Goal: Task Accomplishment & Management: Complete application form

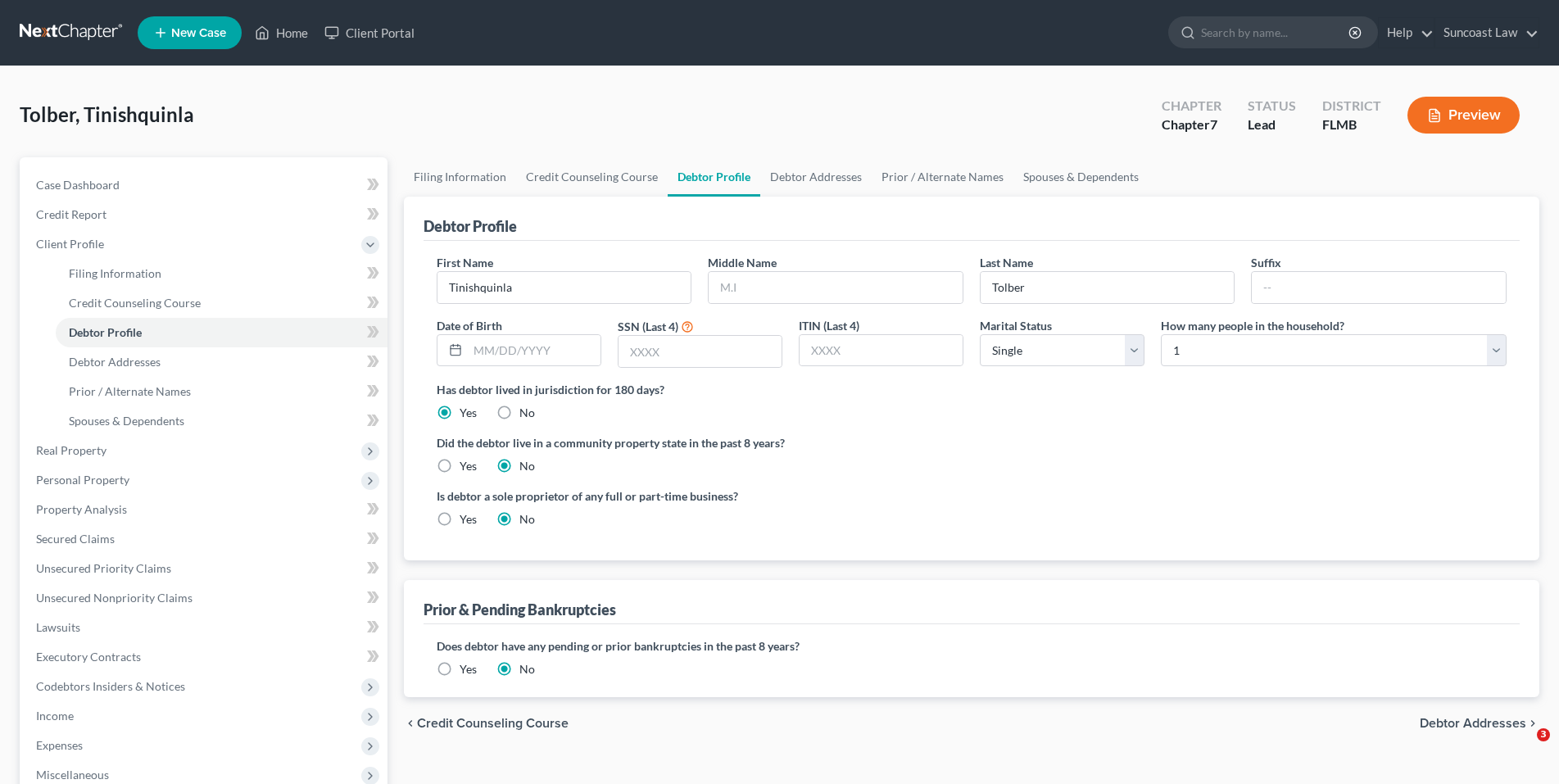
select select "0"
click at [173, 39] on span "New Case" at bounding box center [199, 33] width 55 height 13
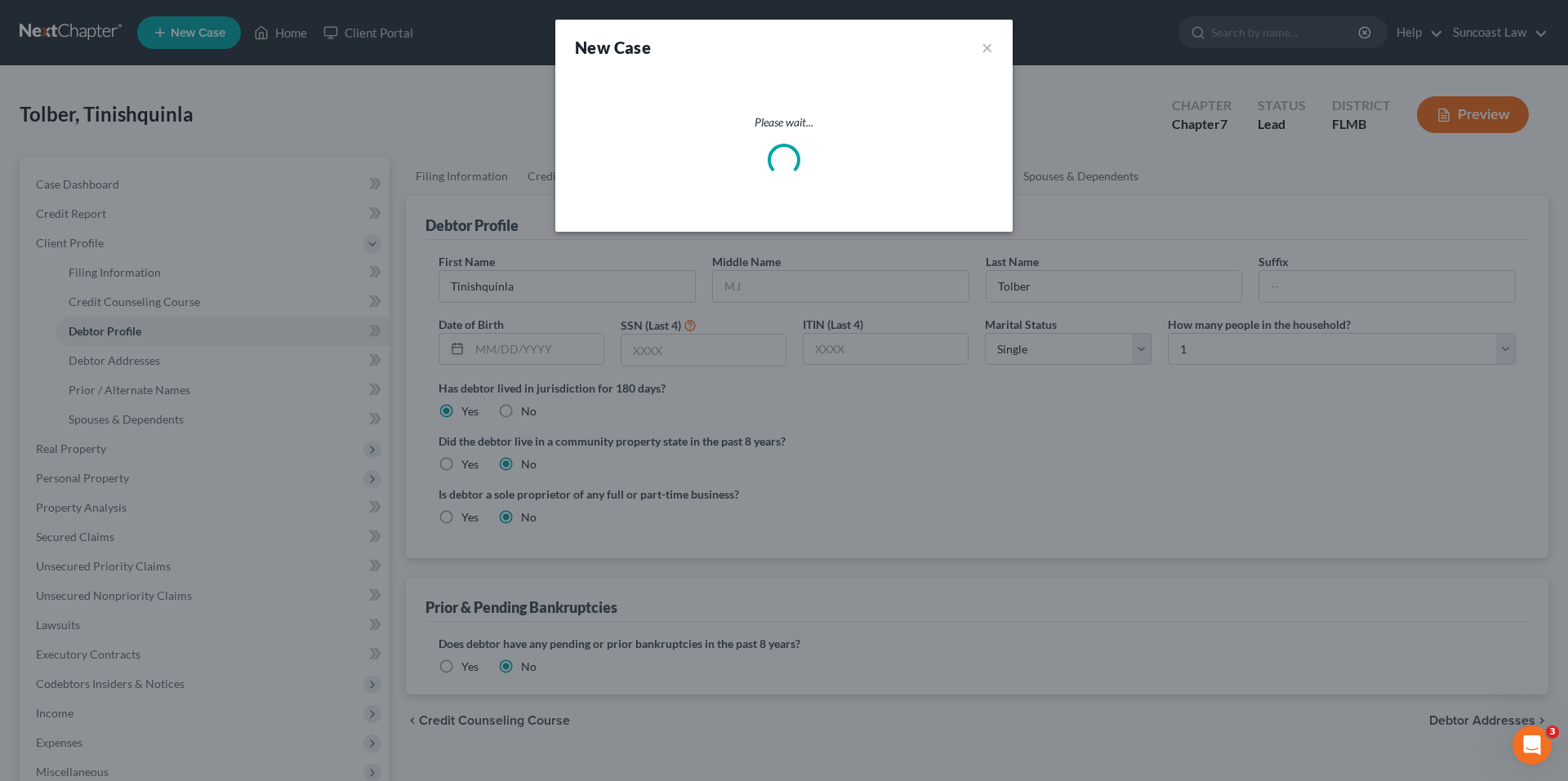
select select "15"
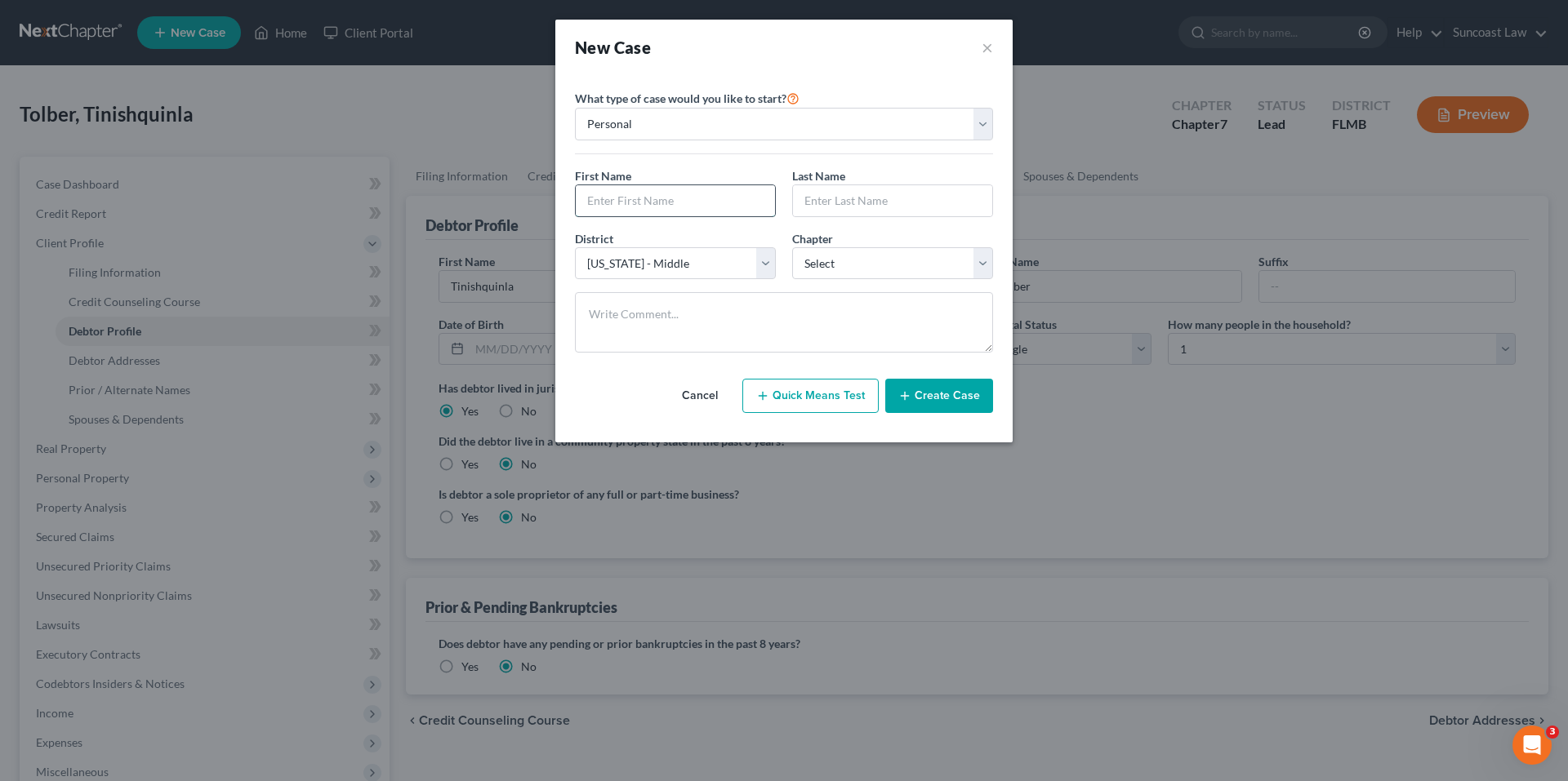
click at [603, 199] on input "text" at bounding box center [675, 201] width 199 height 31
type input "[PERSON_NAME]"
type input "Hedge"
click at [979, 264] on select "Select 7 11 12 13" at bounding box center [892, 264] width 201 height 32
select select "0"
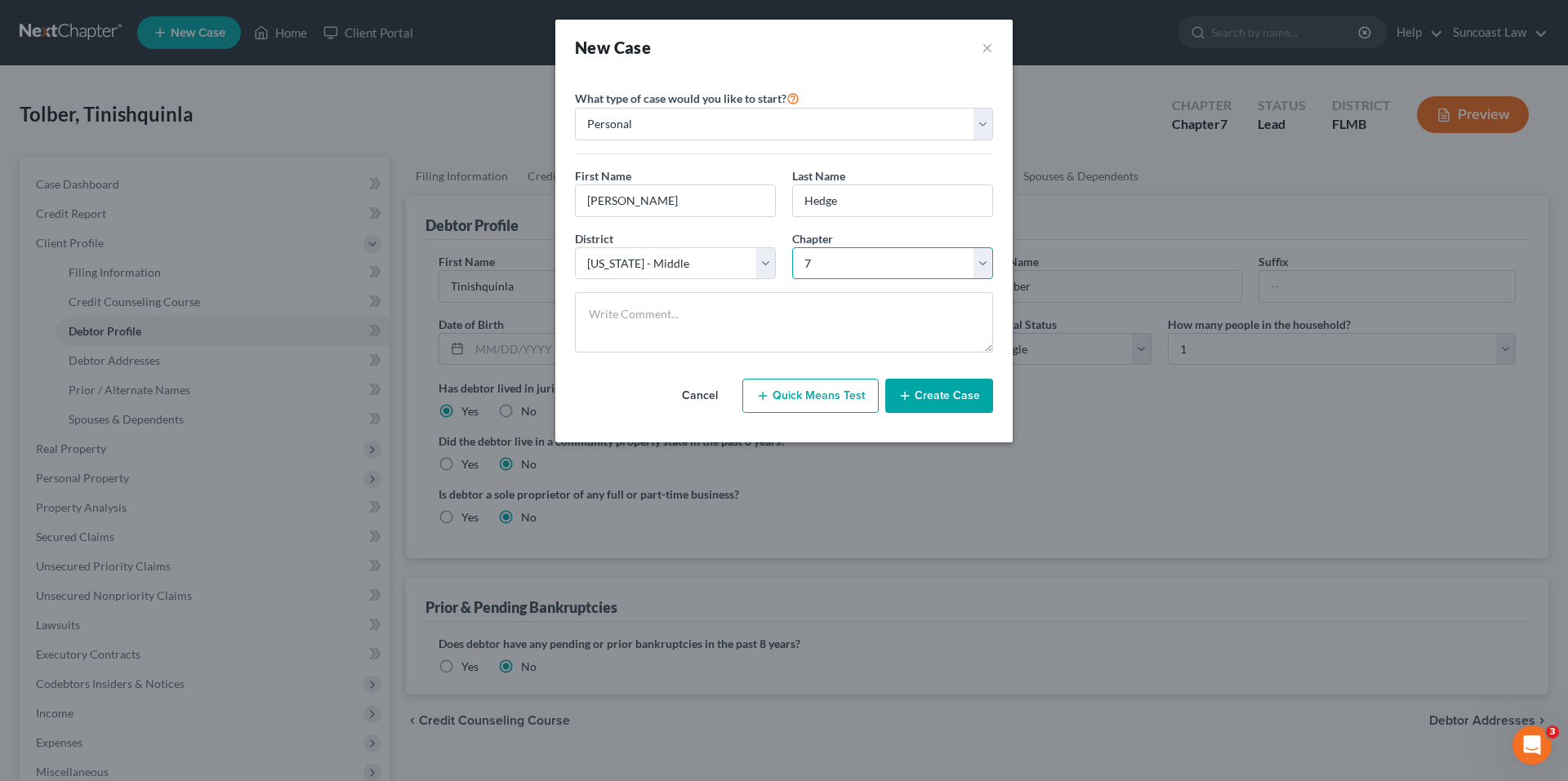
click at [792, 247] on select "Select 7 11 12 13" at bounding box center [892, 264] width 201 height 32
click at [947, 399] on button "Create Case" at bounding box center [939, 396] width 108 height 34
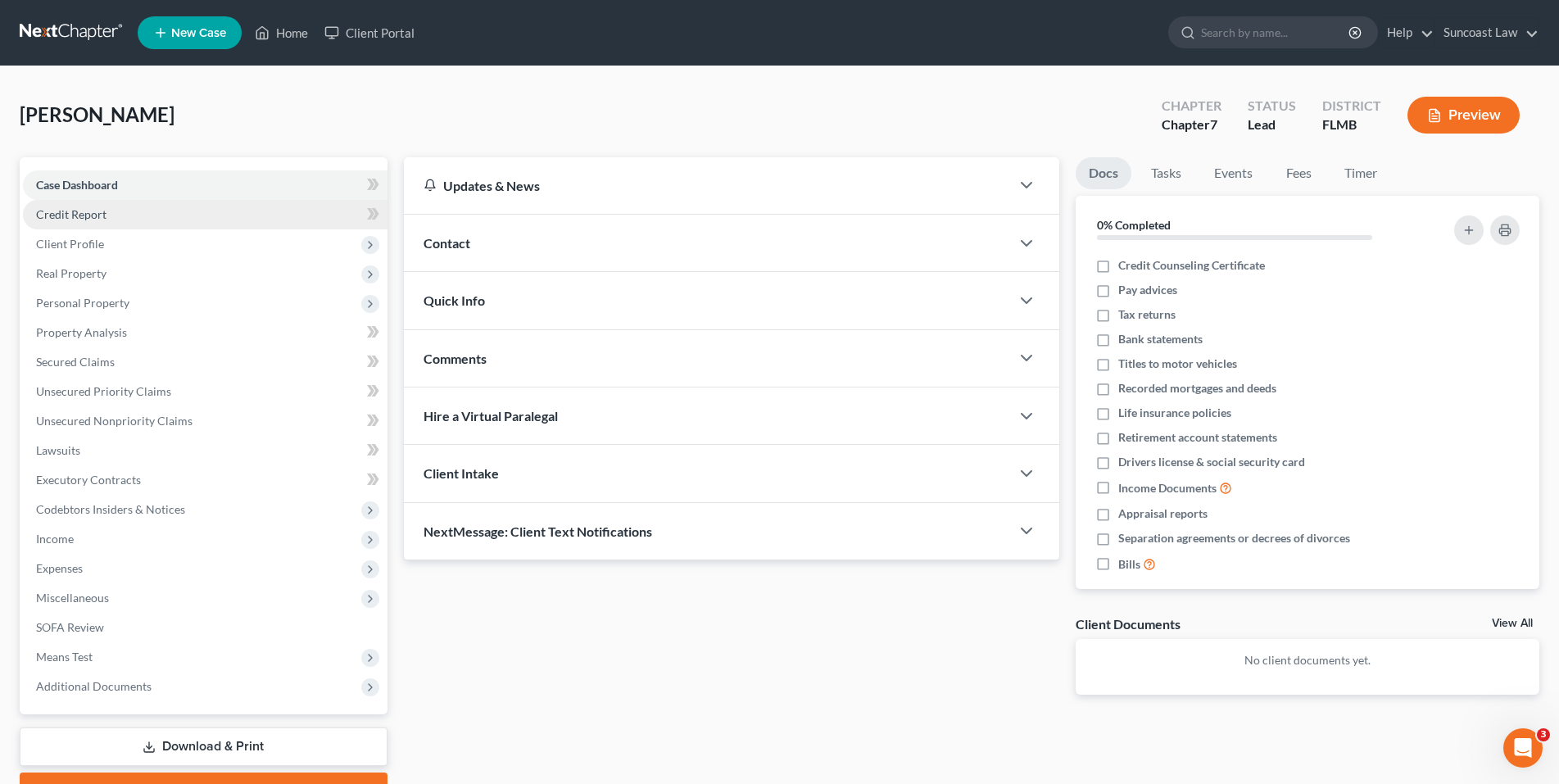
click at [83, 209] on span "Credit Report" at bounding box center [71, 214] width 70 height 14
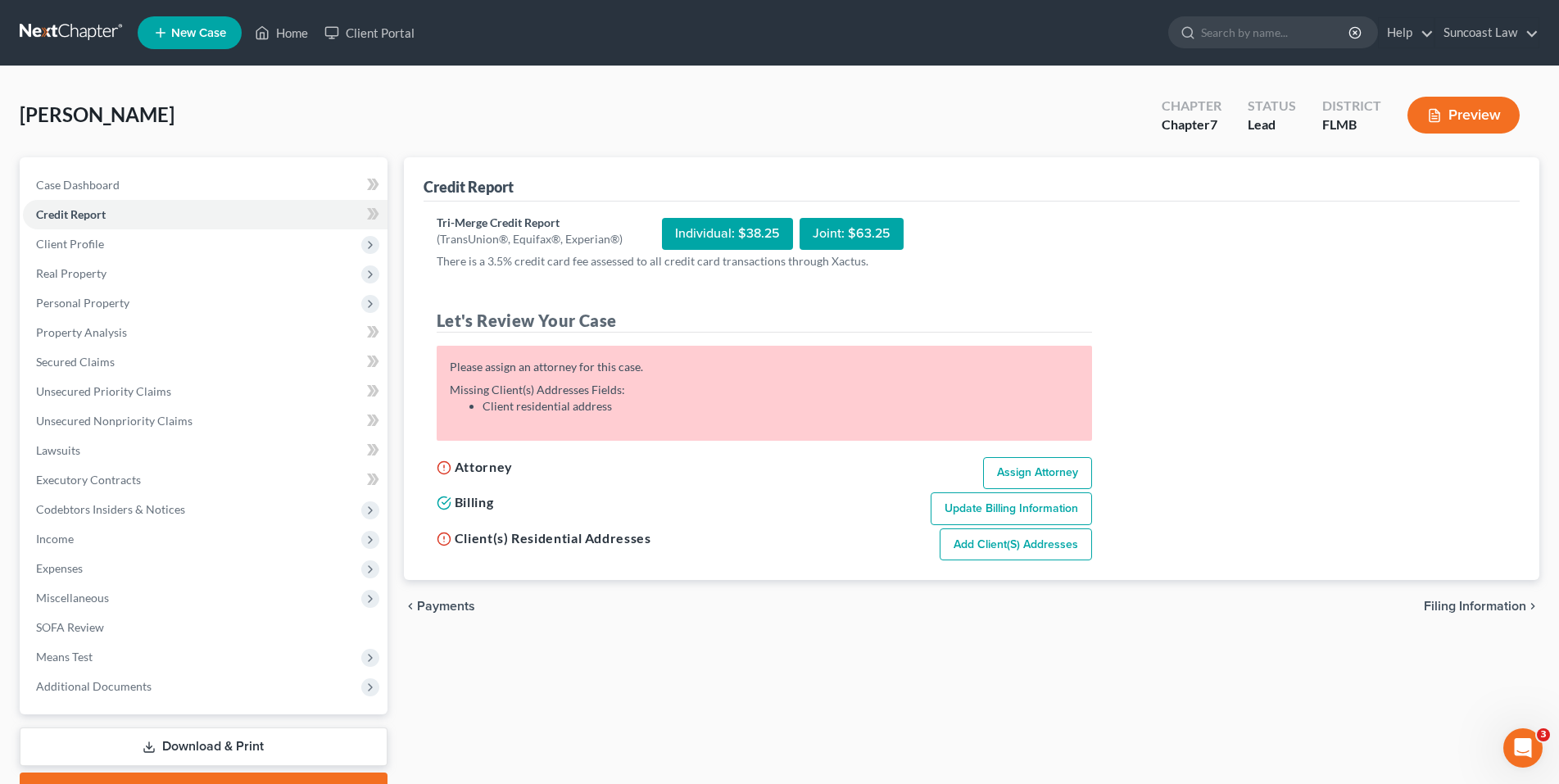
click at [1036, 471] on link "Assign Attorney" at bounding box center [1038, 473] width 109 height 33
select select "1"
select select "0"
select select "15"
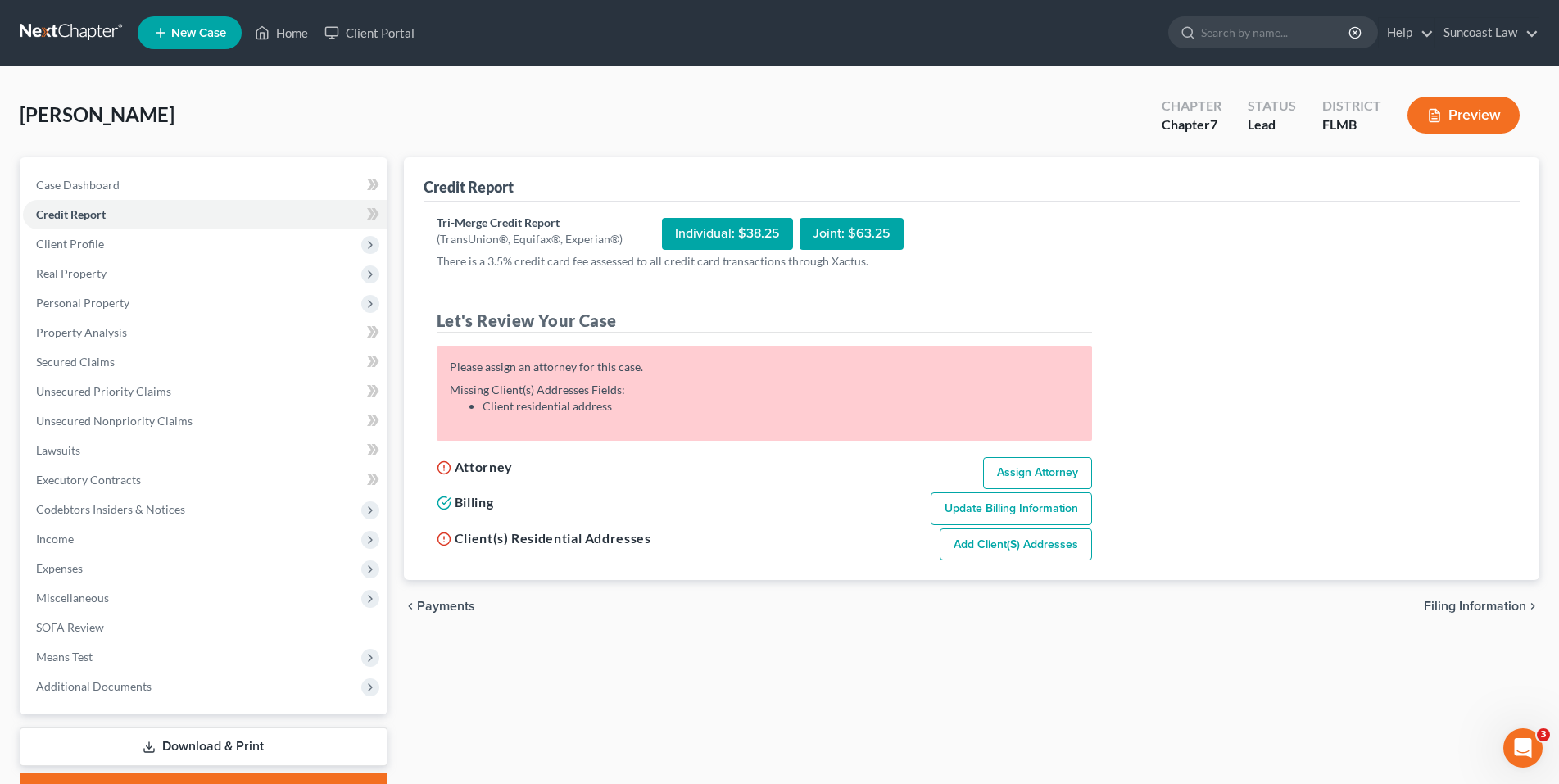
select select "9"
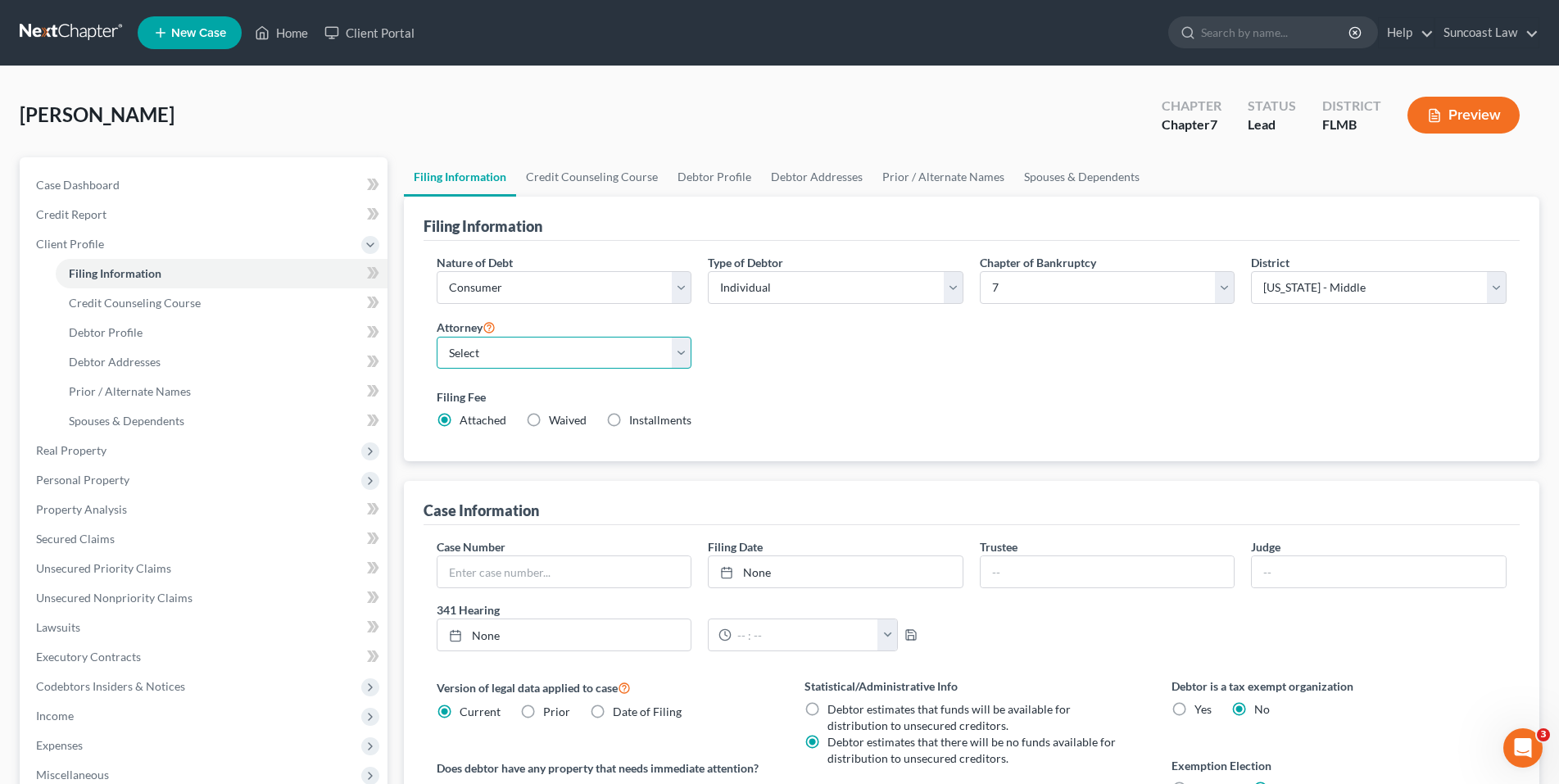
click at [678, 352] on select "Select [PERSON_NAME] - FLMB [PERSON_NAME] - FLMB" at bounding box center [565, 353] width 256 height 33
select select "0"
click at [437, 337] on select "Select [PERSON_NAME] - FLMB [PERSON_NAME] - FLMB" at bounding box center [565, 353] width 256 height 33
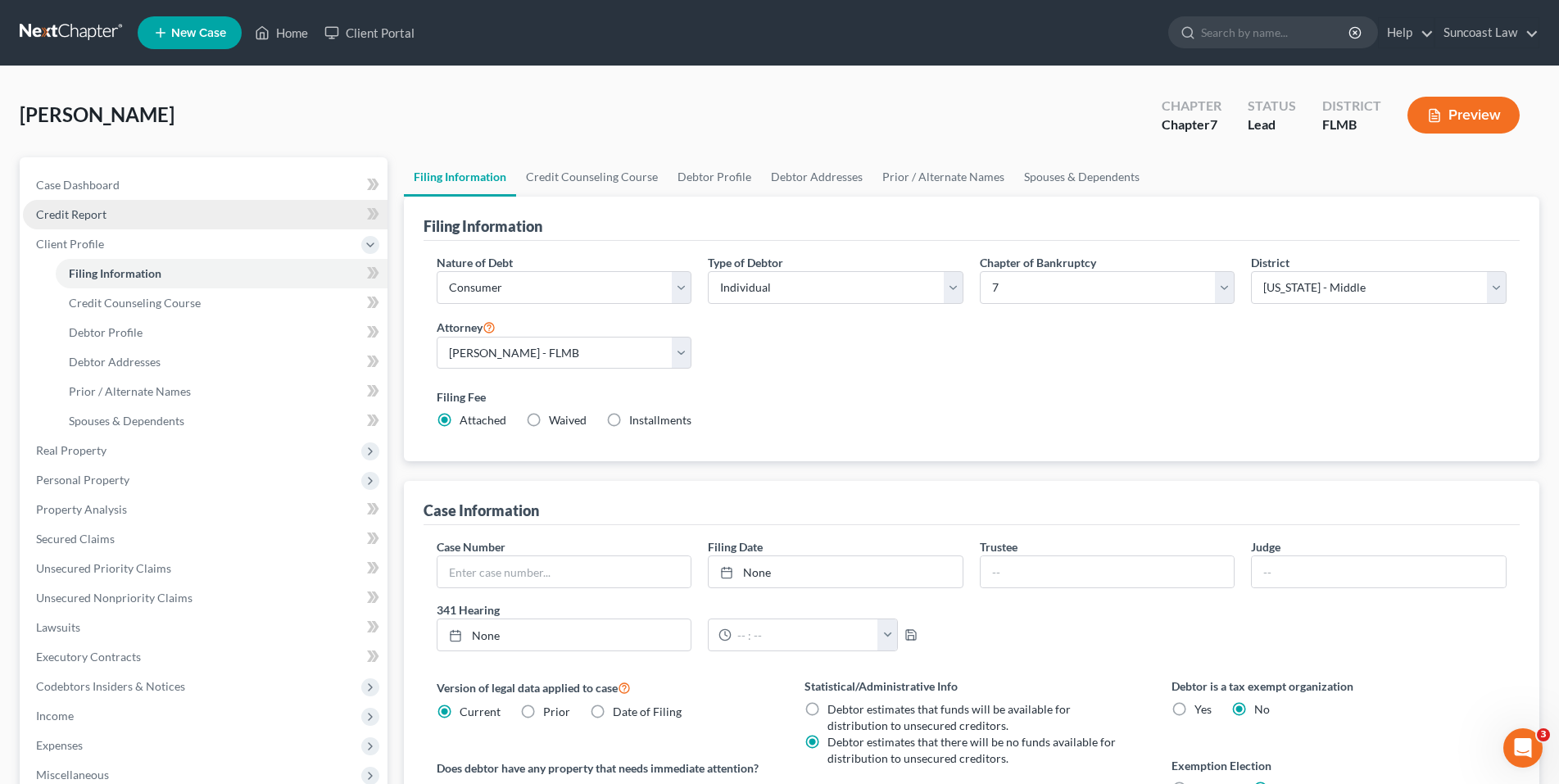
click at [99, 208] on span "Credit Report" at bounding box center [71, 214] width 70 height 14
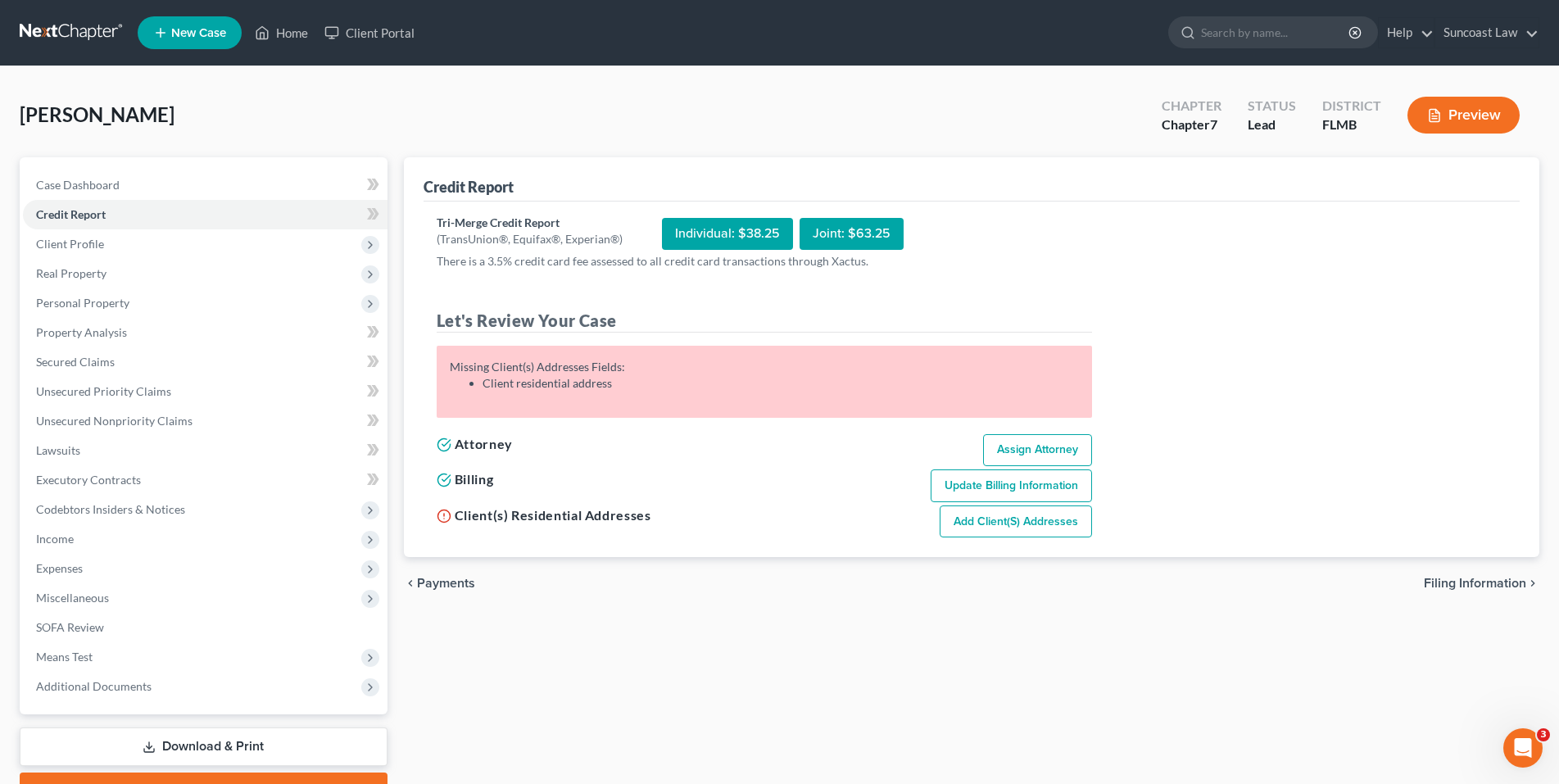
click at [1043, 526] on link "Add Client(s) Addresses" at bounding box center [1016, 522] width 153 height 33
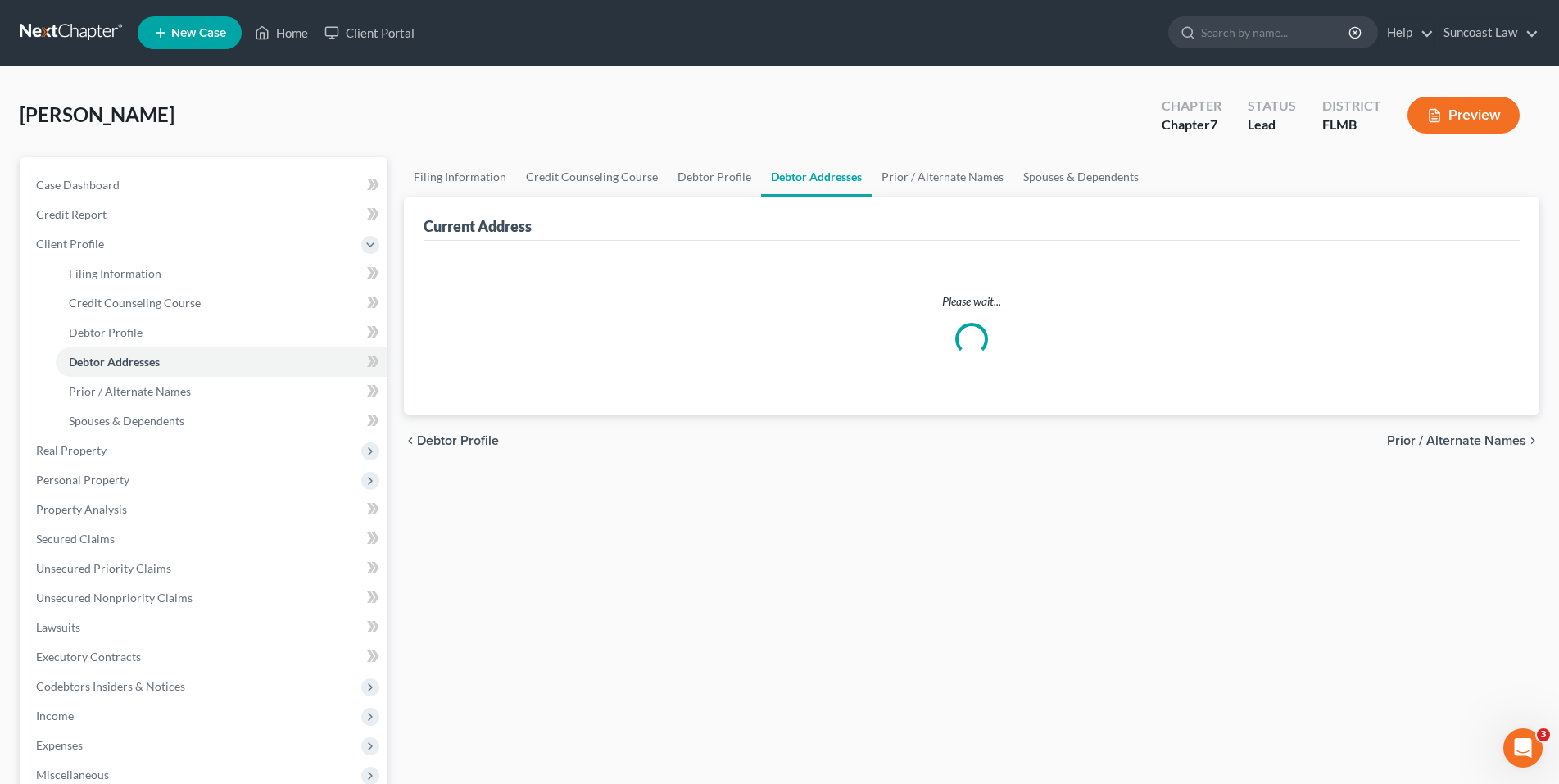
select select "0"
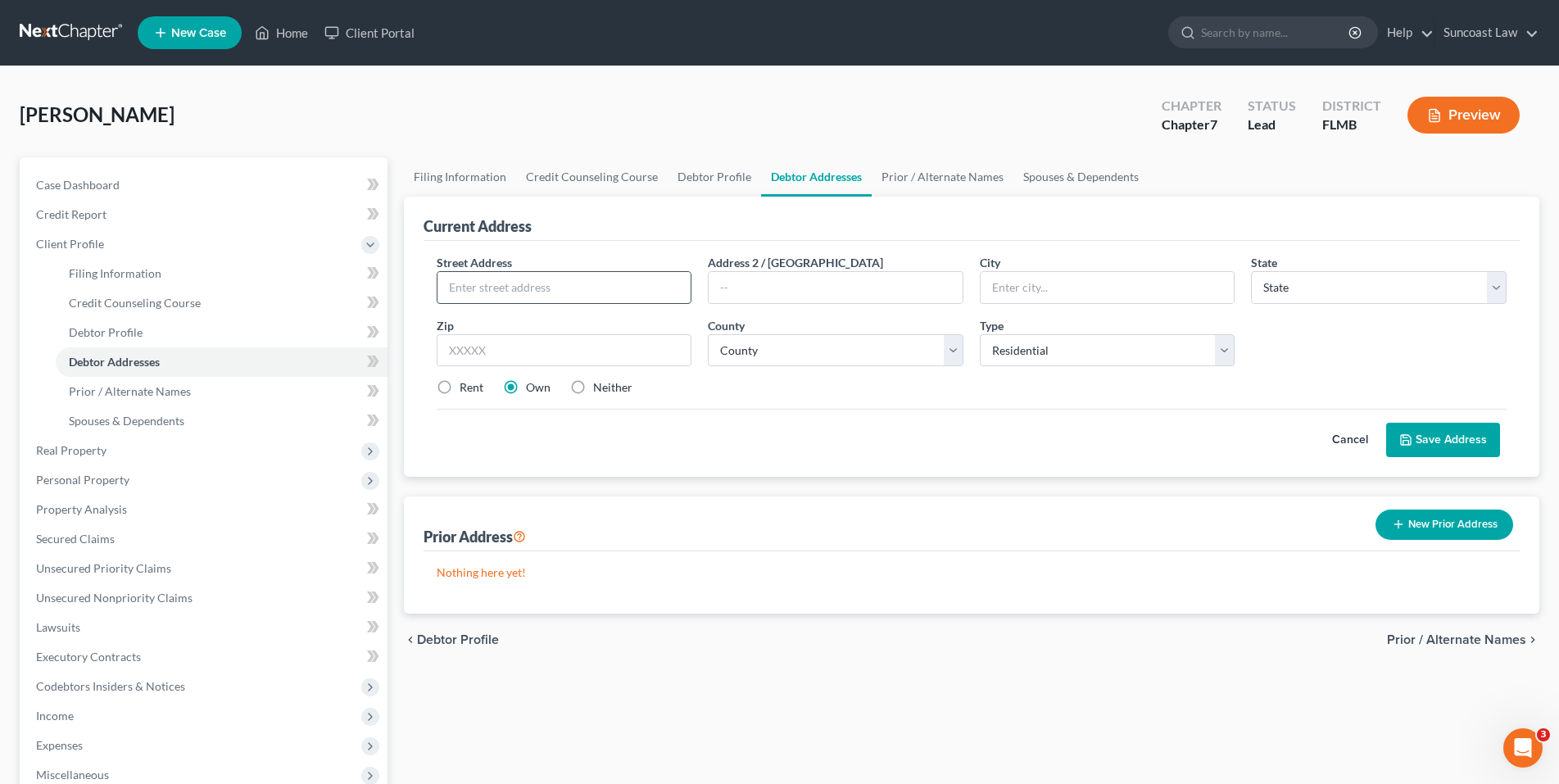
click at [456, 295] on input "text" at bounding box center [564, 287] width 254 height 31
paste input "[STREET_ADDRESS]"
click at [481, 288] on input "[STREET_ADDRESS]" at bounding box center [564, 287] width 254 height 31
type input "[STREET_ADDRESS][PERSON_NAME]"
click at [487, 348] on input "text" at bounding box center [565, 350] width 256 height 33
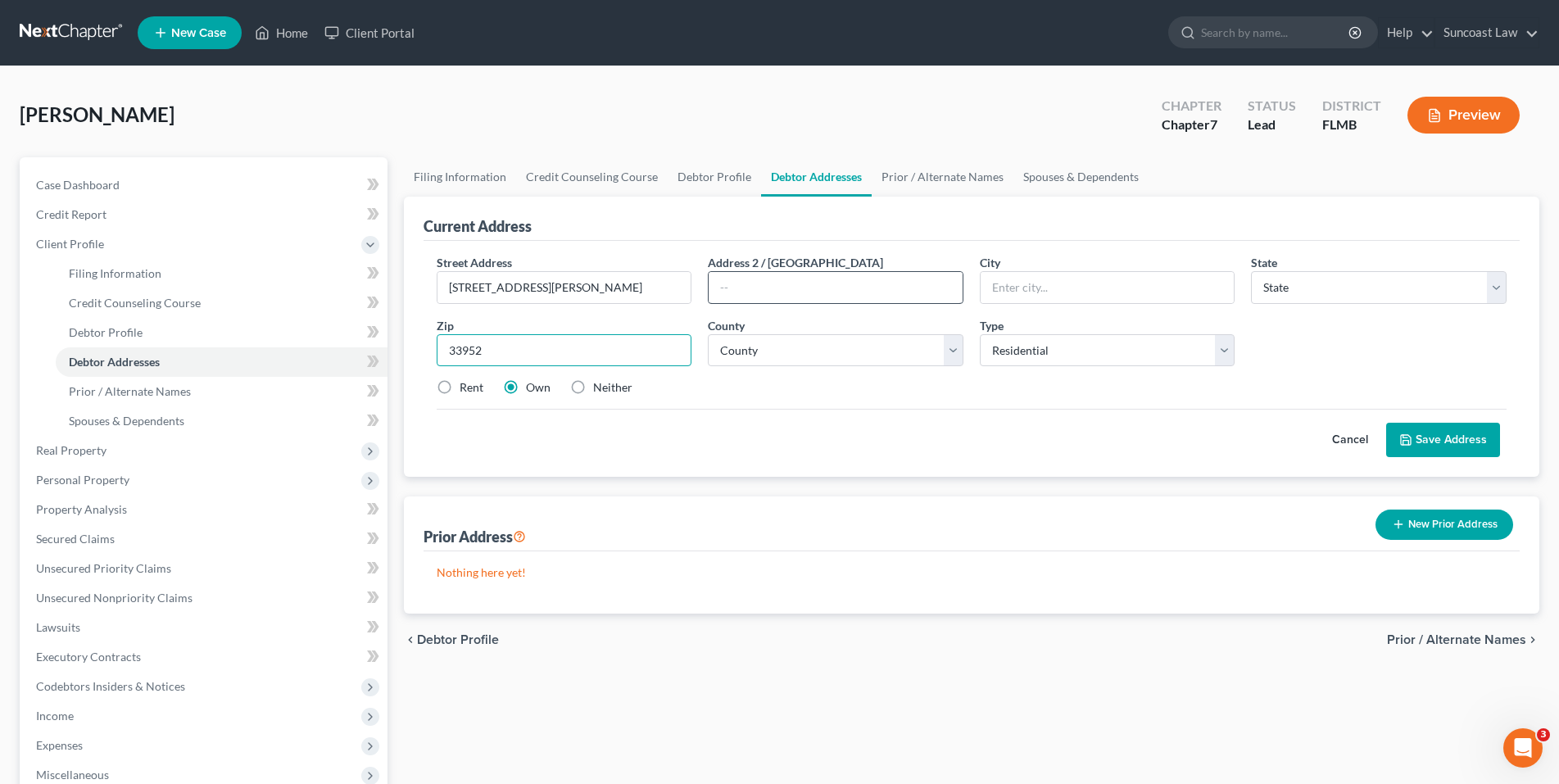
type input "33952"
type input "[GEOGRAPHIC_DATA]"
select select "9"
click at [852, 301] on input "text" at bounding box center [836, 287] width 254 height 31
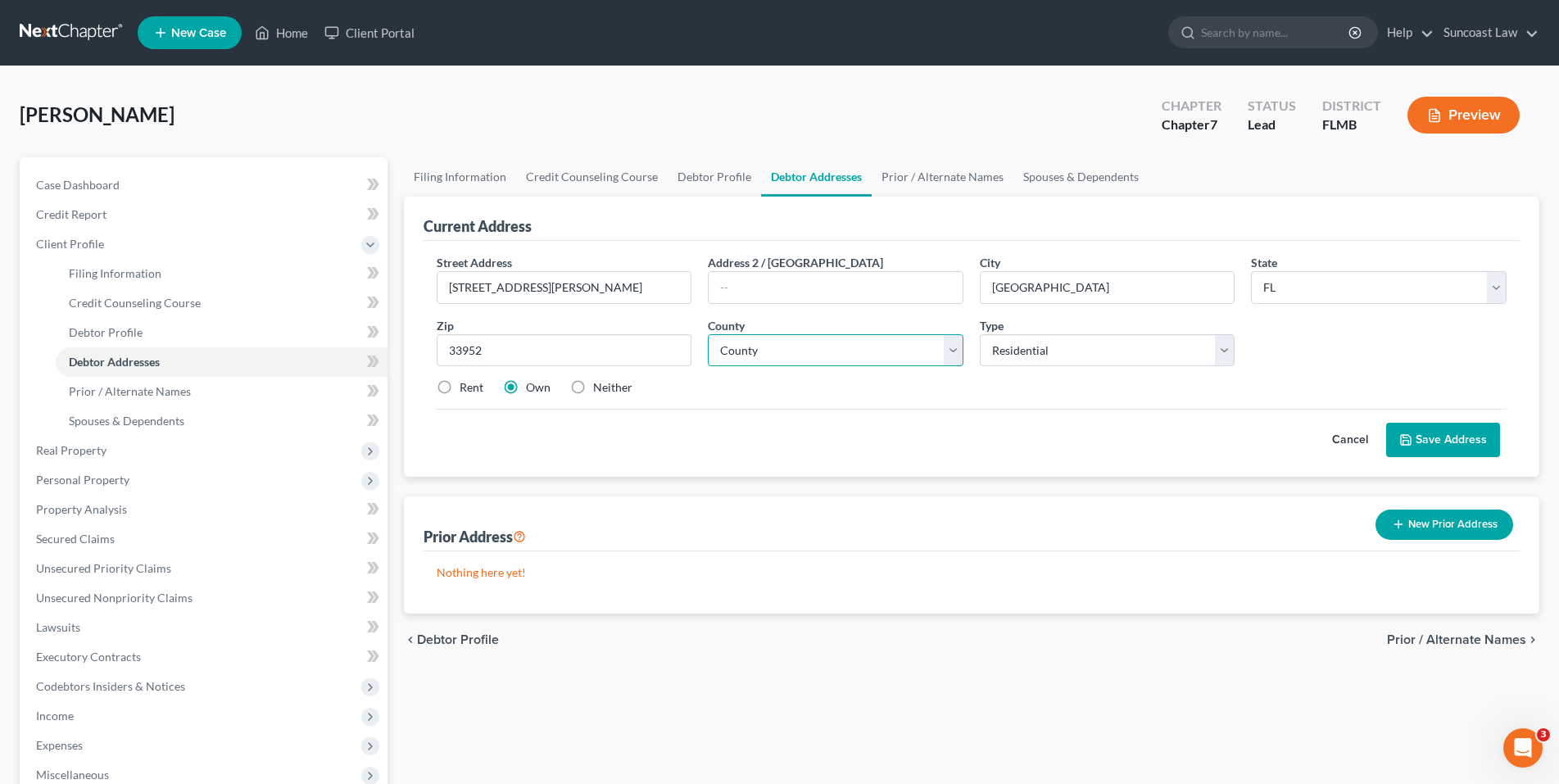
click at [854, 350] on select "County" at bounding box center [836, 350] width 256 height 33
select select "7"
click at [854, 350] on select "County [GEOGRAPHIC_DATA] [GEOGRAPHIC_DATA] [GEOGRAPHIC_DATA] [GEOGRAPHIC_DATA] …" at bounding box center [836, 350] width 256 height 33
click at [1426, 432] on button "Save Address" at bounding box center [1443, 440] width 114 height 34
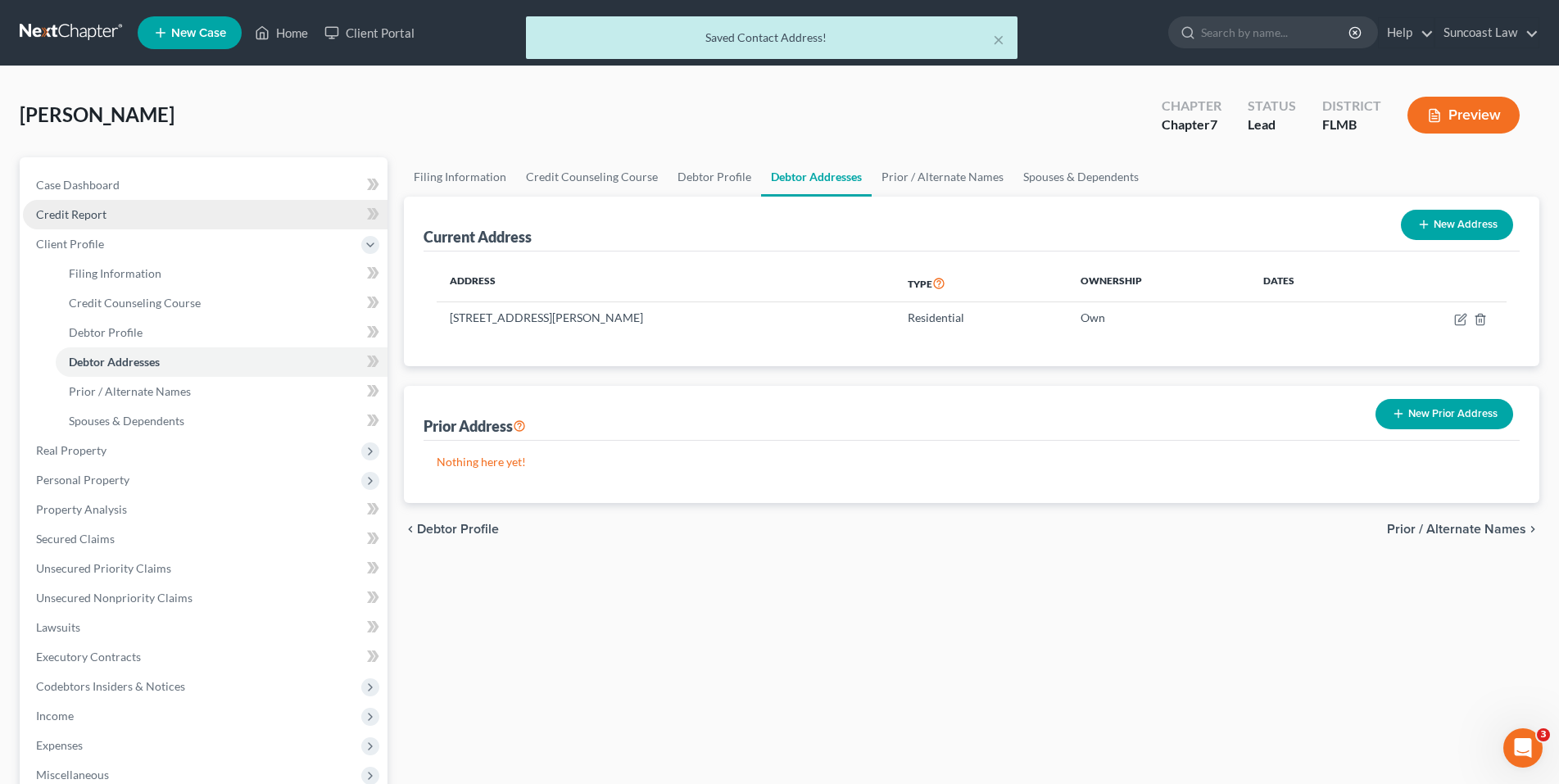
click at [101, 215] on span "Credit Report" at bounding box center [71, 214] width 70 height 14
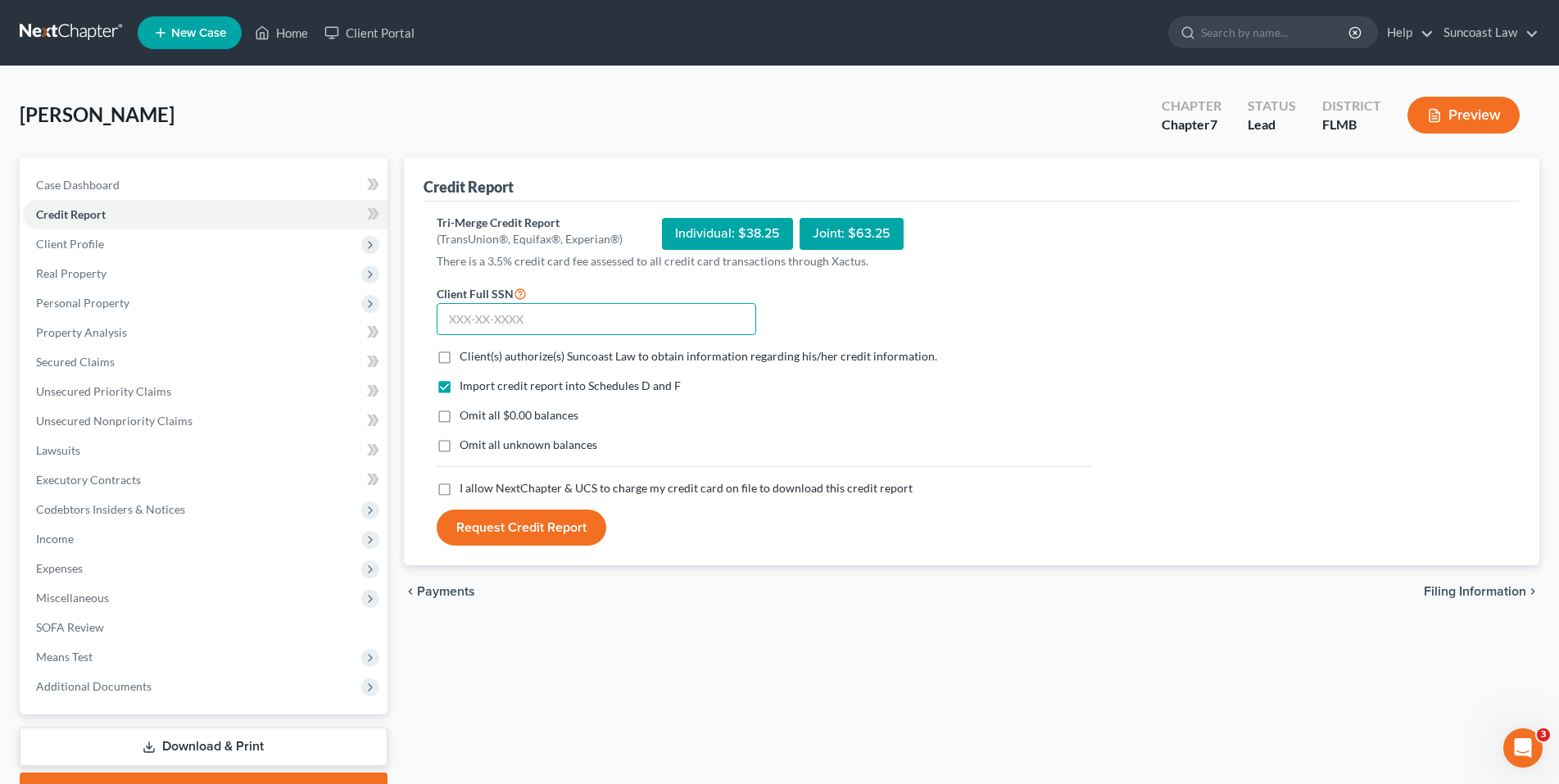
click at [466, 318] on input "text" at bounding box center [597, 320] width 320 height 33
paste input "236-11-6283"
type input "236-11-6283"
click at [460, 362] on label "Client(s) authorize(s) Suncoast Law to obtain information regarding his/her cre…" at bounding box center [698, 357] width 478 height 16
click at [466, 359] on input "Client(s) authorize(s) Suncoast Law to obtain information regarding his/her cre…" at bounding box center [471, 354] width 11 height 11
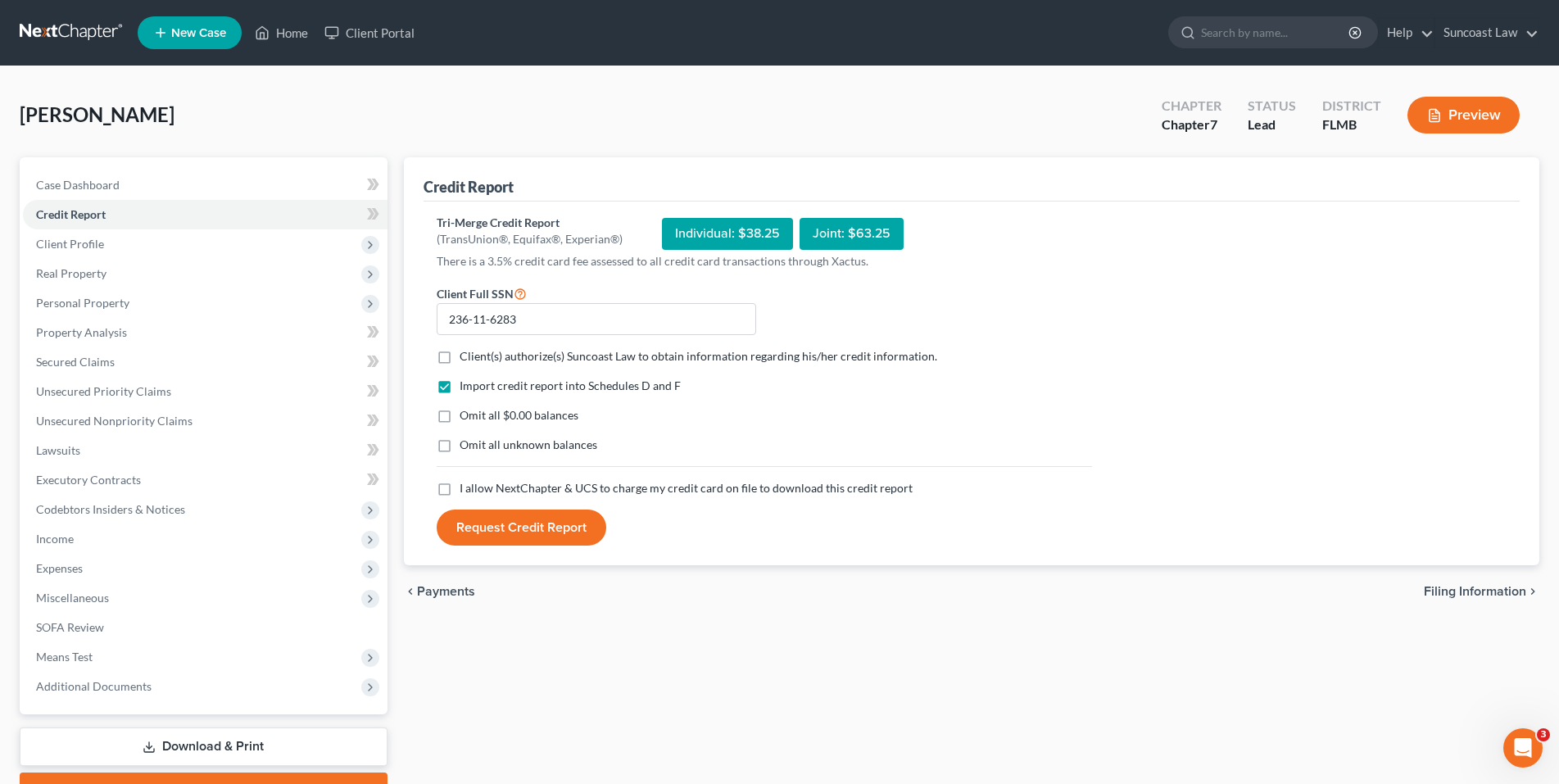
checkbox input "true"
click at [460, 490] on label "I allow NextChapter & UCS to charge my credit card on file to download this cre…" at bounding box center [686, 489] width 453 height 16
click at [466, 490] on input "I allow NextChapter & UCS to charge my credit card on file to download this cre…" at bounding box center [471, 486] width 11 height 11
checkbox input "true"
click at [490, 527] on button "Request Credit Report" at bounding box center [522, 527] width 170 height 36
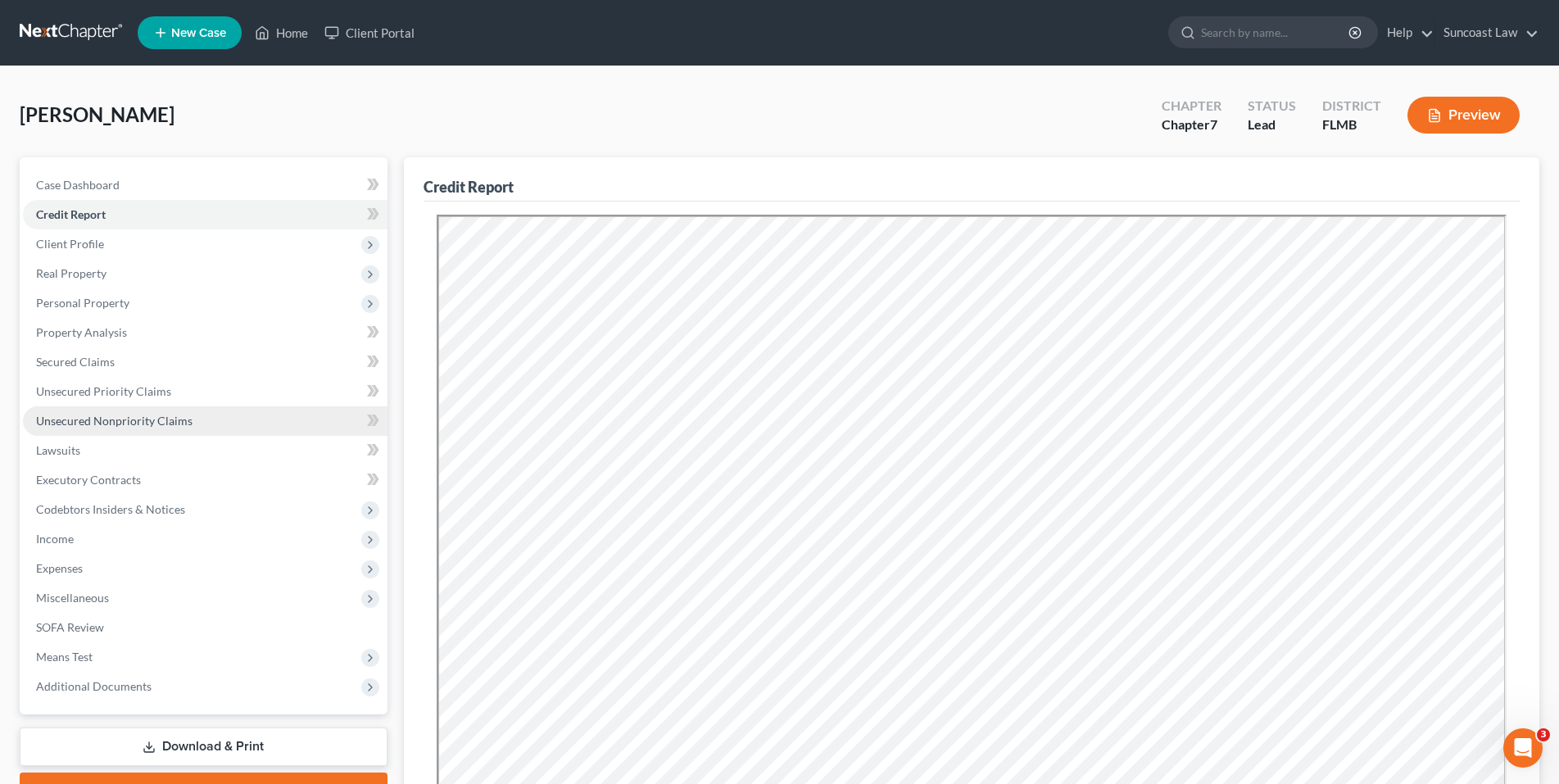
click at [147, 416] on span "Unsecured Nonpriority Claims" at bounding box center [114, 420] width 156 height 14
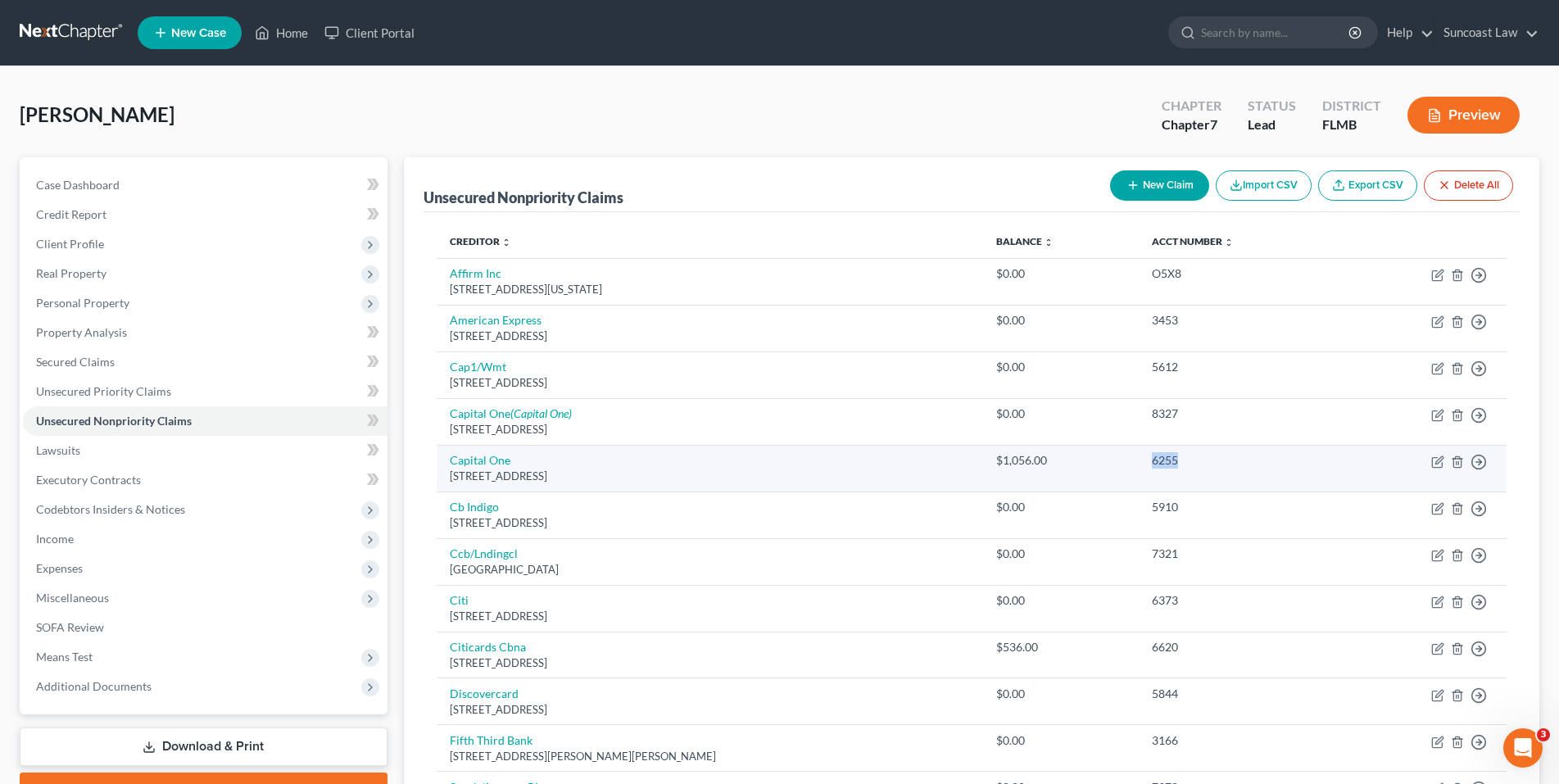
drag, startPoint x: 1182, startPoint y: 469, endPoint x: 1134, endPoint y: 465, distance: 48.2
click at [1139, 465] on td "6255" at bounding box center [1240, 469] width 202 height 47
copy div "6255"
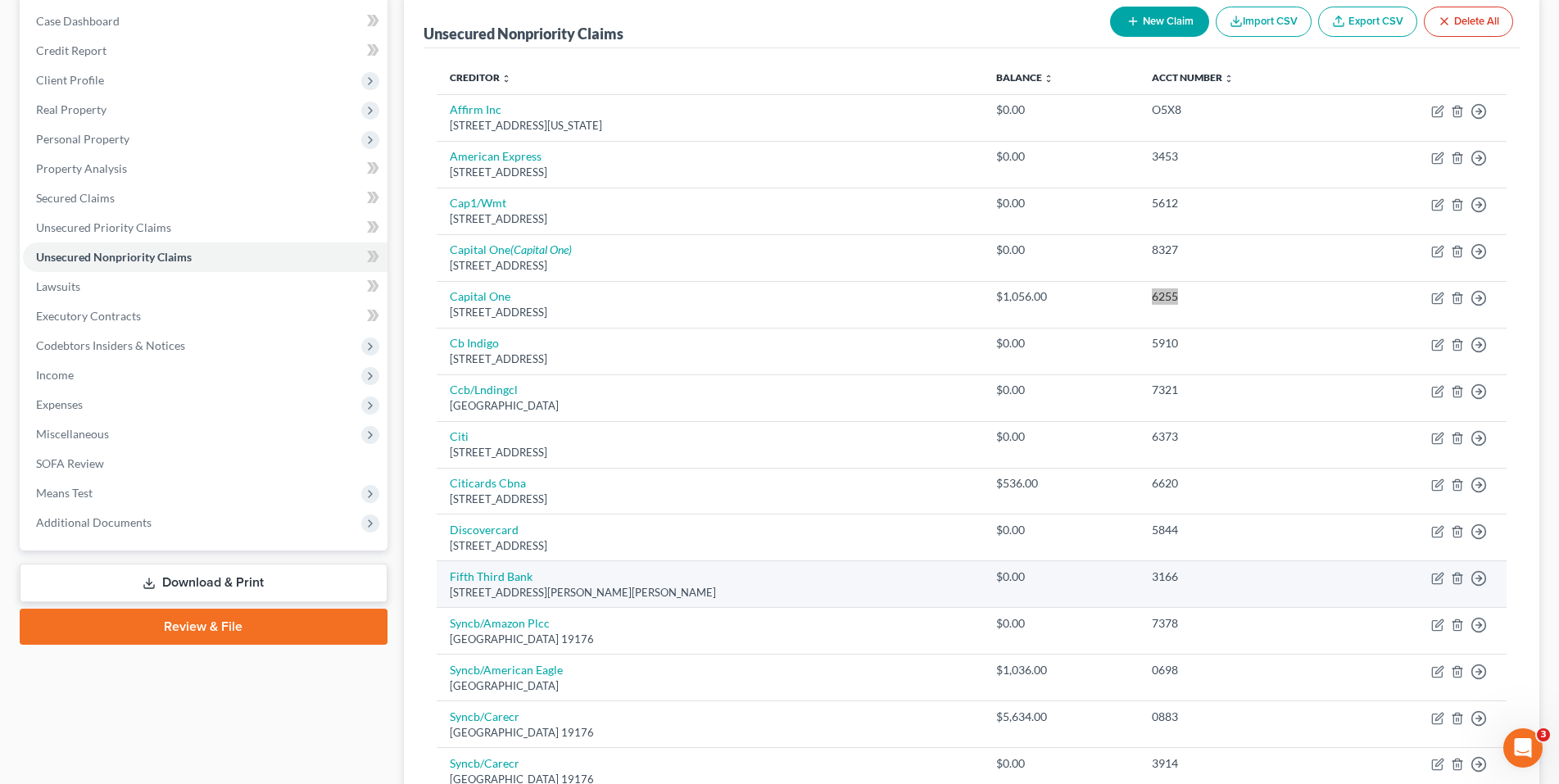
scroll to position [246, 0]
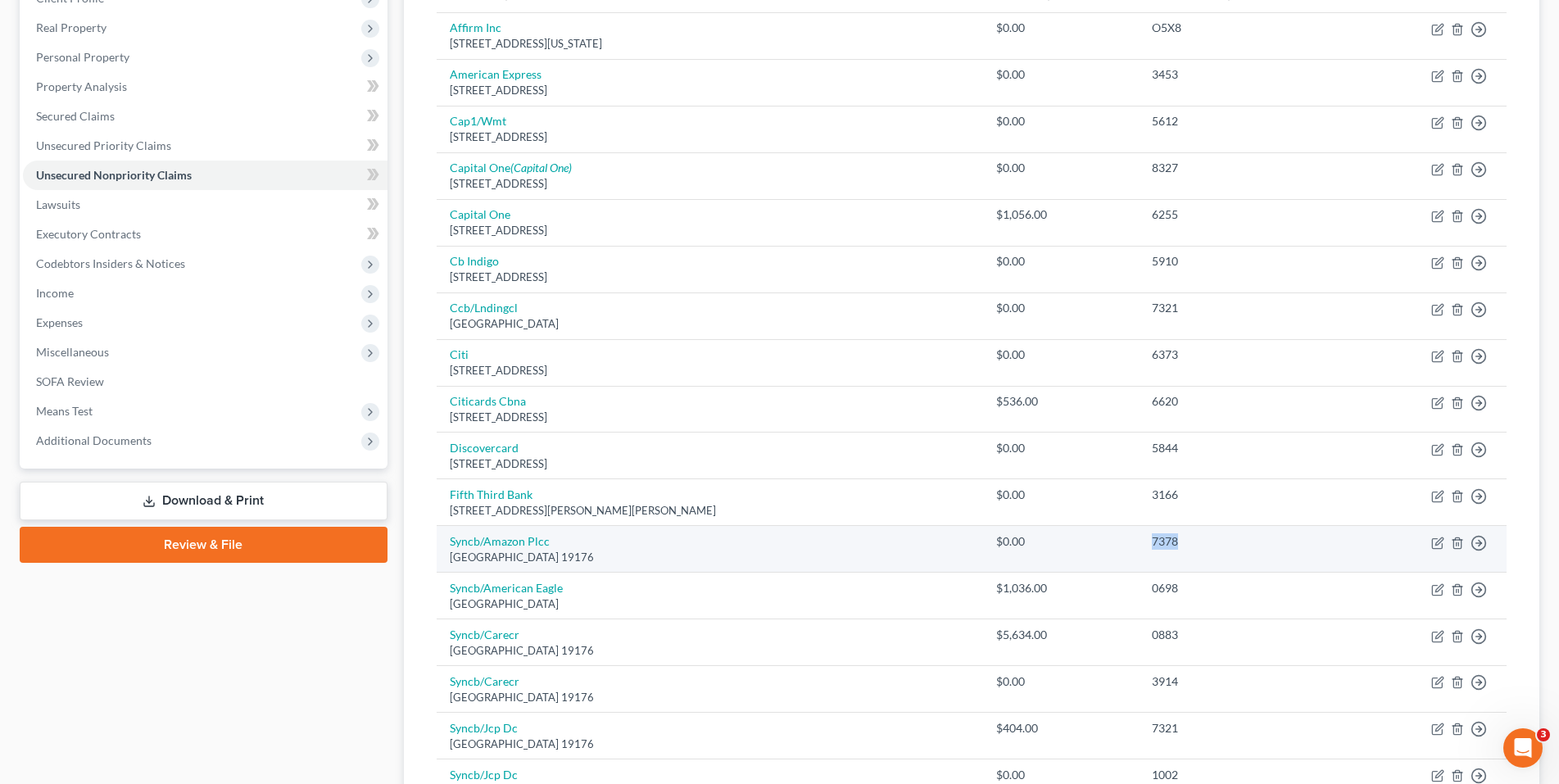
drag, startPoint x: 1179, startPoint y: 547, endPoint x: 1142, endPoint y: 542, distance: 37.3
click at [1142, 542] on td "7378" at bounding box center [1240, 549] width 202 height 47
copy div "7378"
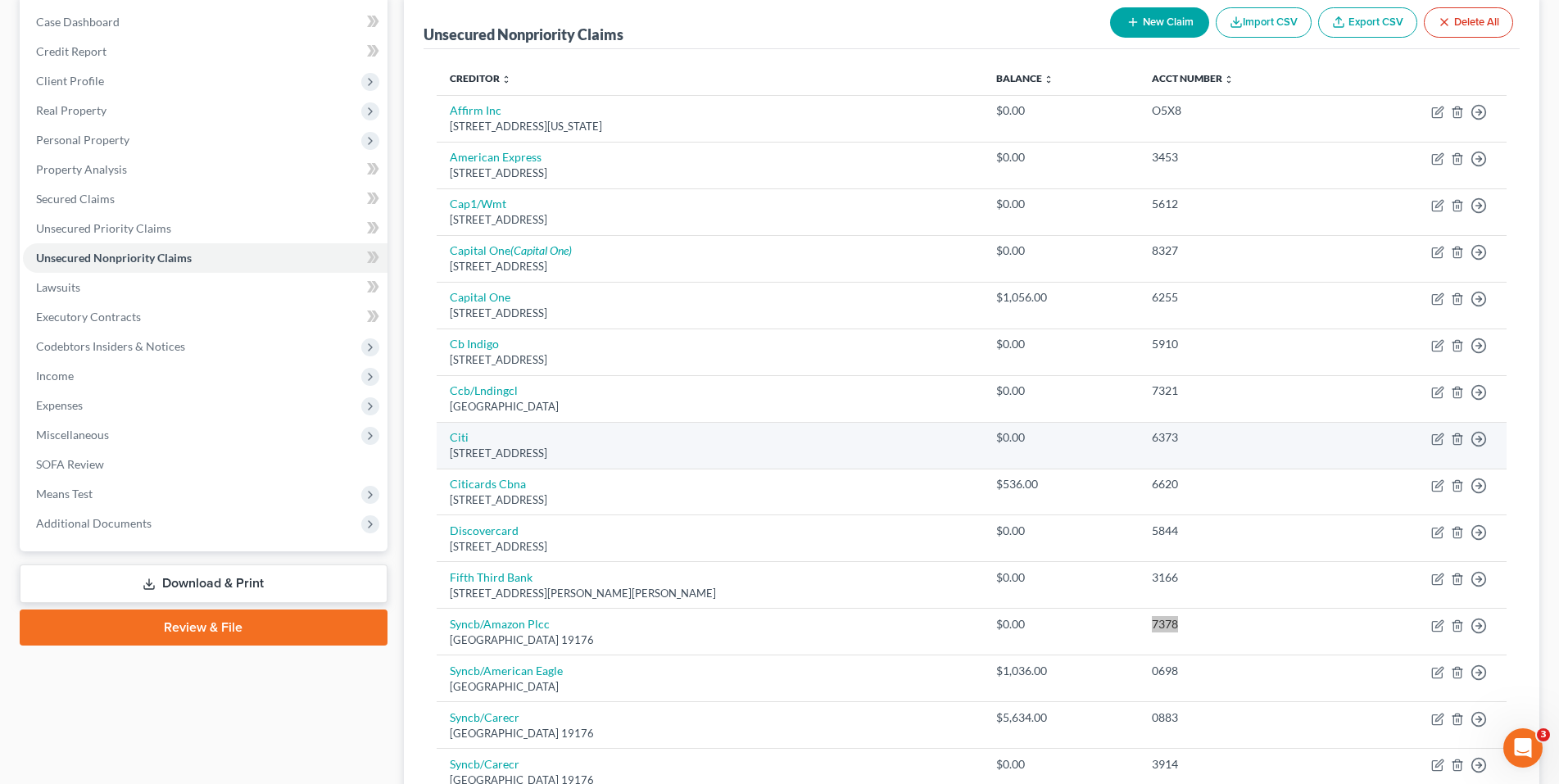
scroll to position [81, 0]
